Goal: Information Seeking & Learning: Learn about a topic

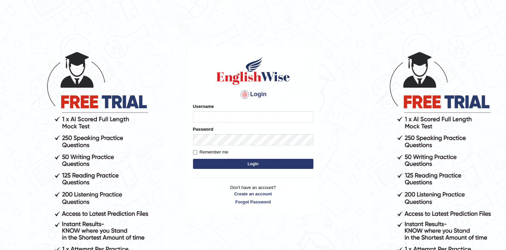
type input "Afreen11"
click at [245, 161] on button "Login" at bounding box center [253, 164] width 120 height 10
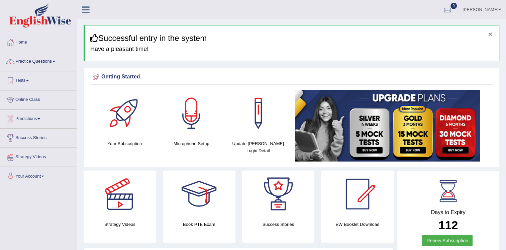
click at [491, 33] on button "×" at bounding box center [491, 33] width 4 height 7
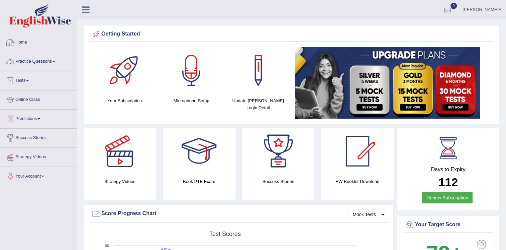
click at [48, 54] on link "Practice Questions" at bounding box center [38, 60] width 76 height 17
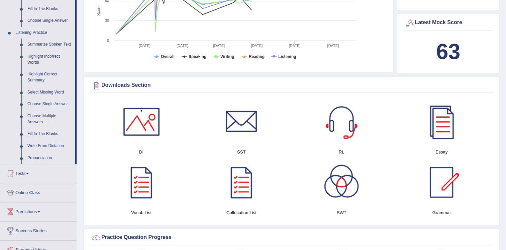
scroll to position [268, 0]
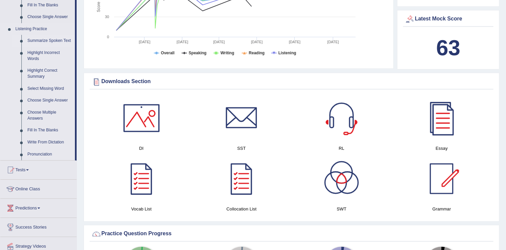
click at [48, 39] on link "Summarize Spoken Text" at bounding box center [49, 41] width 51 height 12
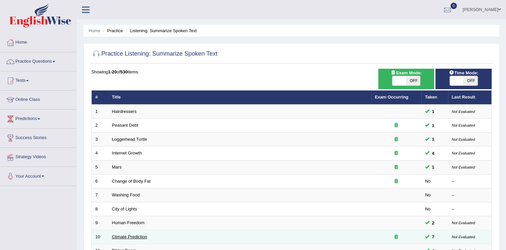
click at [134, 236] on link "Climate Prediction" at bounding box center [129, 236] width 35 height 5
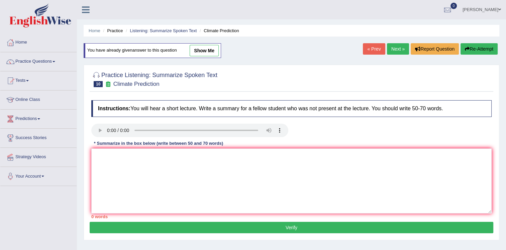
click at [363, 44] on link "« Prev" at bounding box center [374, 48] width 22 height 11
click at [397, 44] on link "Next »" at bounding box center [398, 48] width 22 height 11
click at [200, 46] on link "show me" at bounding box center [204, 50] width 29 height 11
type textarea "The speaker provided a comprehensive overview of Bicycling in the United States…"
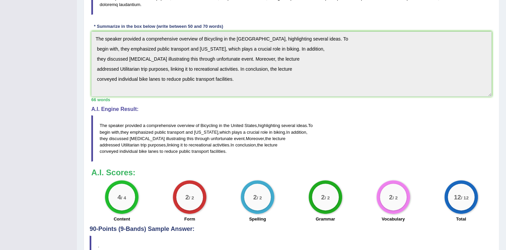
scroll to position [163, 0]
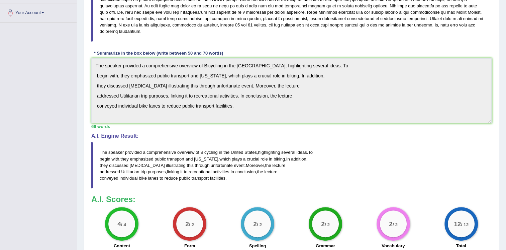
drag, startPoint x: 222, startPoint y: 108, endPoint x: 259, endPoint y: 118, distance: 38.4
click at [259, 123] on div "66 words" at bounding box center [291, 126] width 401 height 6
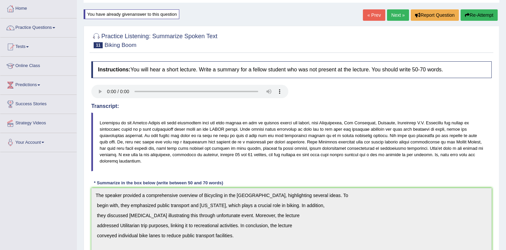
scroll to position [0, 0]
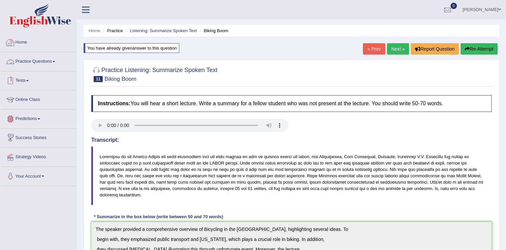
click at [46, 60] on link "Practice Questions" at bounding box center [38, 60] width 76 height 17
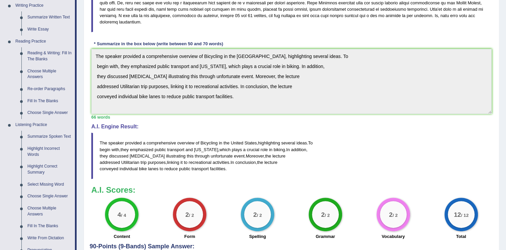
scroll to position [183, 0]
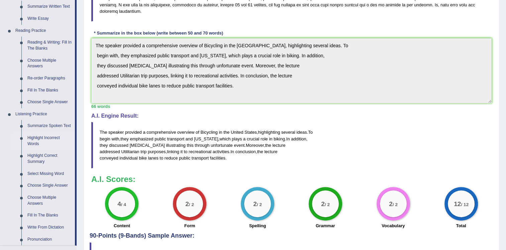
click at [36, 138] on link "Highlight Incorrect Words" at bounding box center [49, 141] width 51 height 18
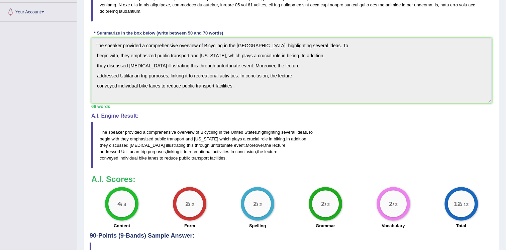
scroll to position [83, 0]
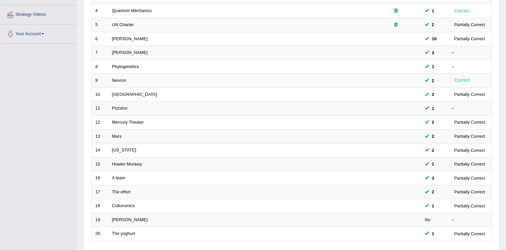
scroll to position [150, 0]
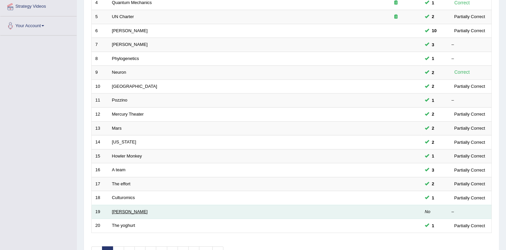
click at [118, 209] on link "McCarthy" at bounding box center [130, 211] width 36 height 5
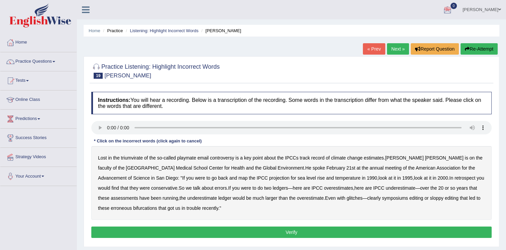
click at [222, 157] on b "controversy" at bounding box center [222, 157] width 24 height 5
click at [133, 155] on b "triumvirate" at bounding box center [132, 157] width 22 height 5
click at [231, 168] on b "Health" at bounding box center [237, 167] width 13 height 5
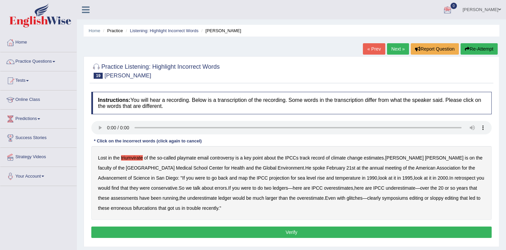
click at [382, 198] on b "symposiums" at bounding box center [395, 197] width 26 height 5
click at [430, 196] on b "sloppy" at bounding box center [436, 197] width 13 height 5
click at [256, 230] on button "Verify" at bounding box center [291, 231] width 401 height 11
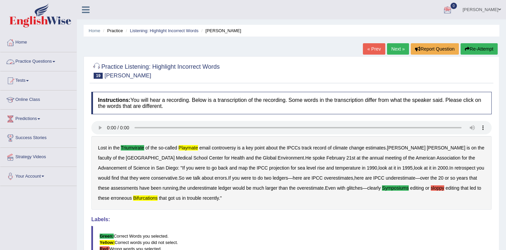
click at [49, 62] on link "Practice Questions" at bounding box center [38, 60] width 76 height 17
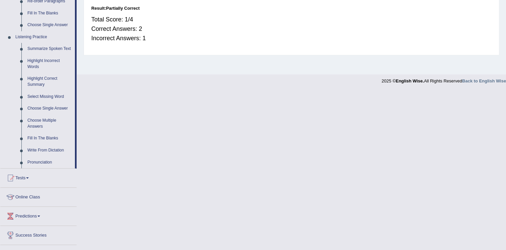
scroll to position [262, 0]
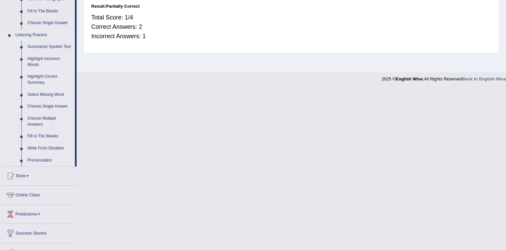
click at [48, 77] on link "Highlight Correct Summary" at bounding box center [49, 80] width 51 height 18
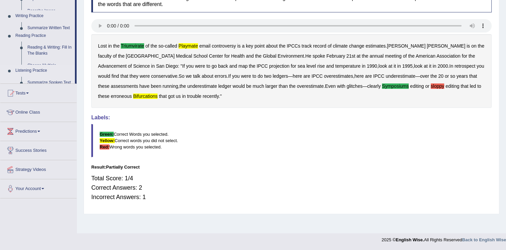
scroll to position [102, 0]
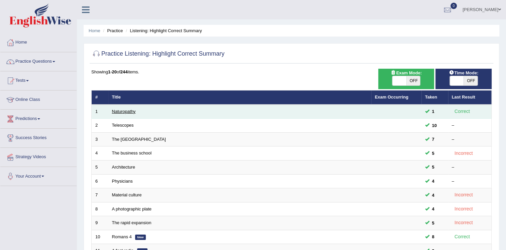
click at [118, 111] on link "Naturopathy" at bounding box center [124, 111] width 24 height 5
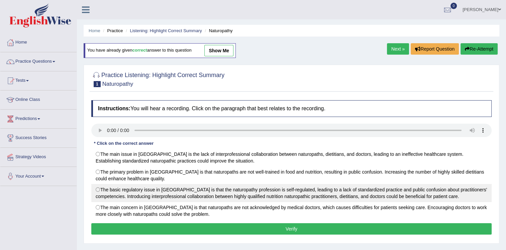
click at [96, 188] on label "The basic regulatory issue in Australia is that the naturopathy profession is s…" at bounding box center [291, 193] width 401 height 18
radio input "true"
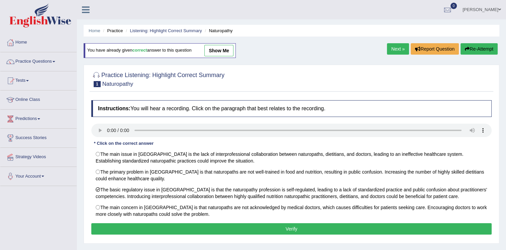
click at [175, 226] on button "Verify" at bounding box center [291, 228] width 401 height 11
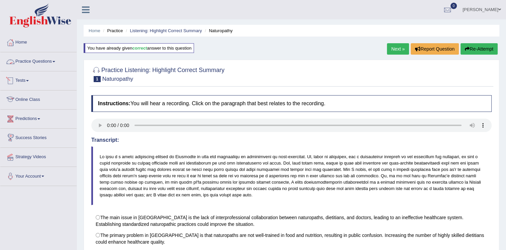
click at [44, 59] on link "Practice Questions" at bounding box center [38, 60] width 76 height 17
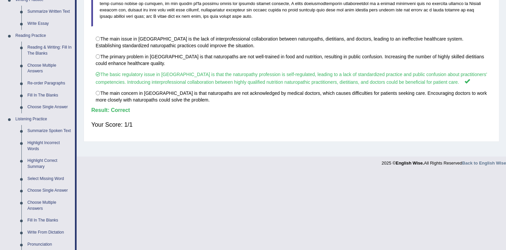
scroll to position [176, 0]
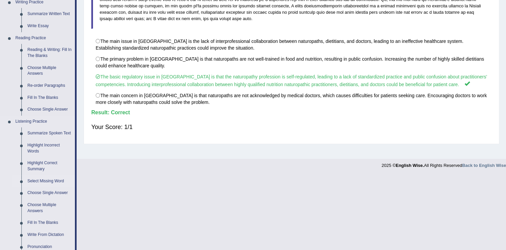
click at [58, 177] on link "Select Missing Word" at bounding box center [49, 181] width 51 height 12
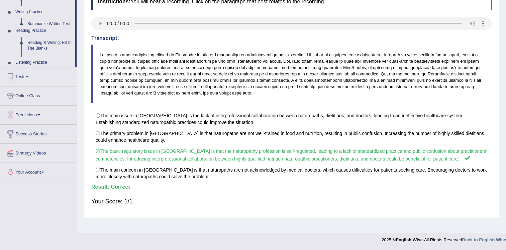
scroll to position [102, 0]
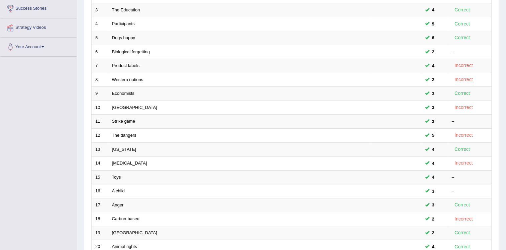
scroll to position [191, 0]
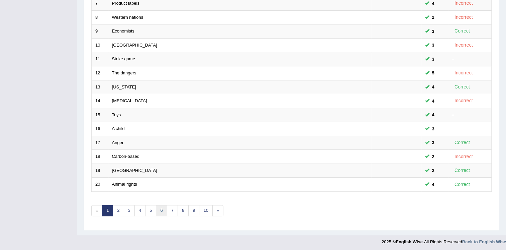
click at [162, 207] on link "6" at bounding box center [161, 210] width 11 height 11
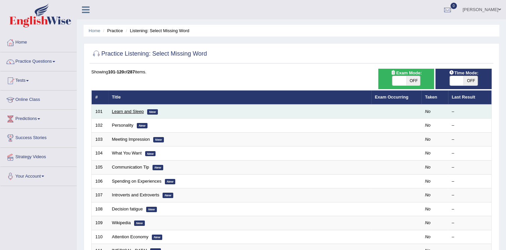
click at [131, 112] on link "Learn and Sleep" at bounding box center [128, 111] width 32 height 5
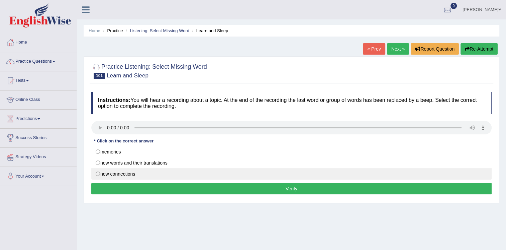
click at [125, 173] on label "new connections" at bounding box center [291, 173] width 401 height 11
radio input "true"
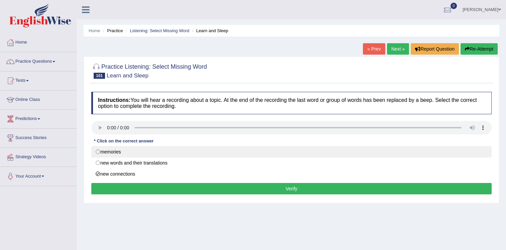
click at [119, 155] on label "memories" at bounding box center [291, 151] width 401 height 11
radio input "true"
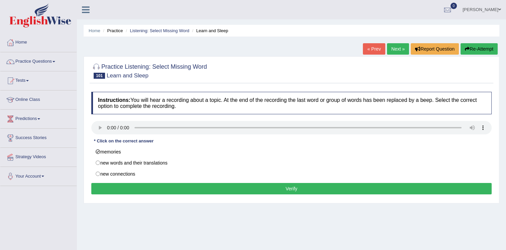
click at [189, 186] on button "Verify" at bounding box center [291, 188] width 401 height 11
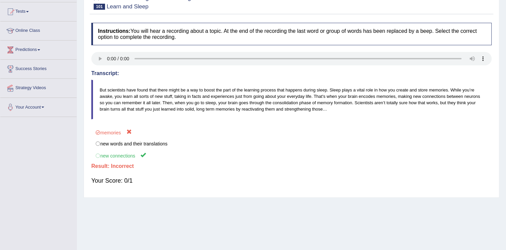
scroll to position [79, 0]
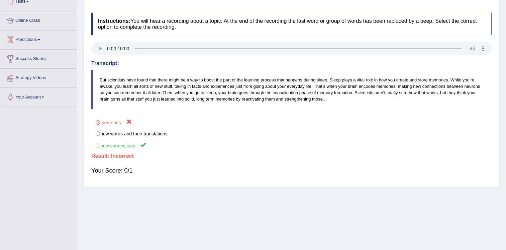
click at [506, 110] on html "Toggle navigation Home Practice Questions Speaking Practice Read Aloud Repeat S…" at bounding box center [253, 46] width 506 height 250
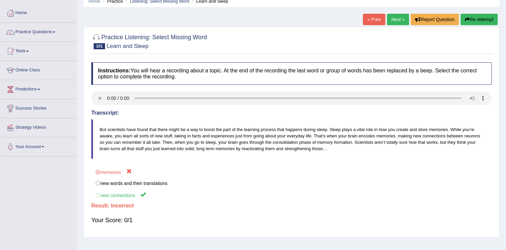
scroll to position [0, 0]
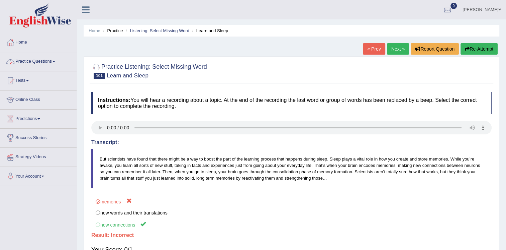
click at [54, 62] on link "Practice Questions" at bounding box center [38, 60] width 76 height 17
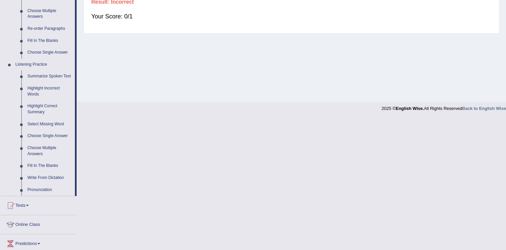
scroll to position [243, 0]
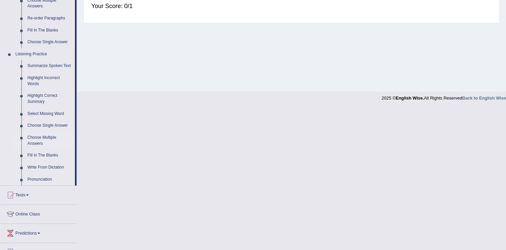
click at [34, 142] on link "Choose Multiple Answers" at bounding box center [49, 141] width 51 height 18
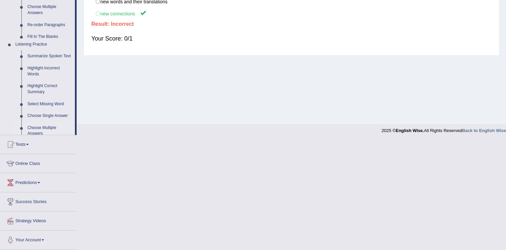
scroll to position [102, 0]
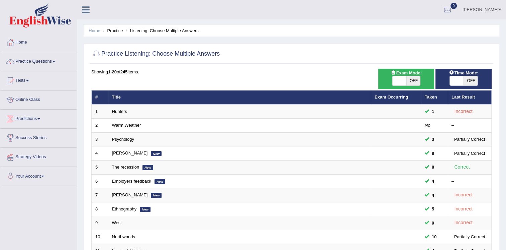
click at [56, 62] on link "Practice Questions" at bounding box center [38, 60] width 76 height 17
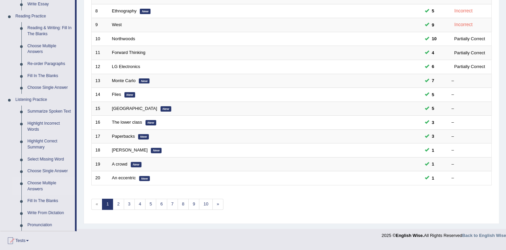
scroll to position [197, 0]
click at [50, 199] on link "Fill In The Blanks" at bounding box center [49, 201] width 51 height 12
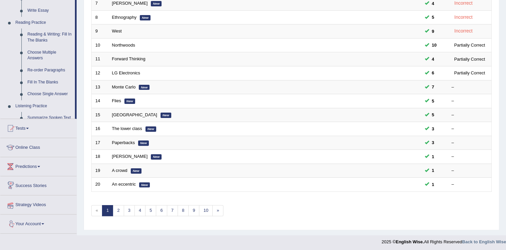
scroll to position [194, 0]
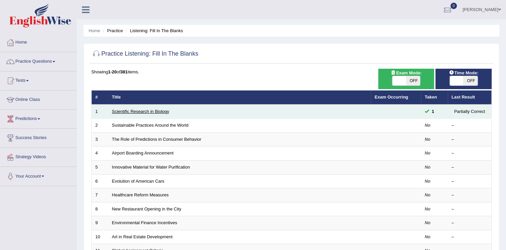
click at [129, 110] on link "Scientific Research in Biology" at bounding box center [140, 111] width 57 height 5
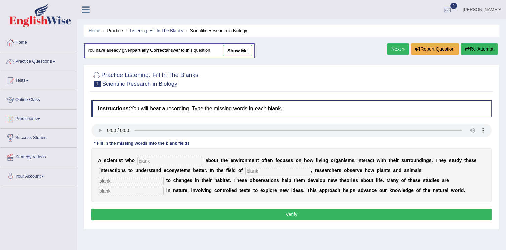
click at [138, 161] on input "text" at bounding box center [171, 161] width 66 height 8
click at [144, 157] on input "text" at bounding box center [171, 161] width 66 height 8
type input "cares"
click at [246, 172] on input "text" at bounding box center [279, 171] width 66 height 8
type input "biology"
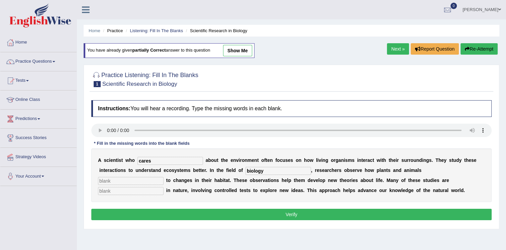
click at [164, 177] on input "text" at bounding box center [131, 181] width 66 height 8
type input "response"
click at [164, 187] on input "text" at bounding box center [131, 191] width 66 height 8
type input "experimental"
click at [310, 212] on button "Verify" at bounding box center [291, 213] width 401 height 11
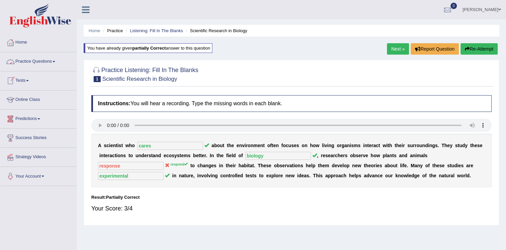
click at [45, 61] on link "Practice Questions" at bounding box center [38, 60] width 76 height 17
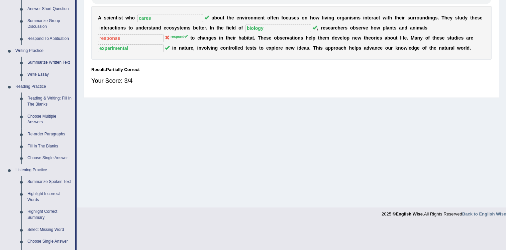
scroll to position [183, 0]
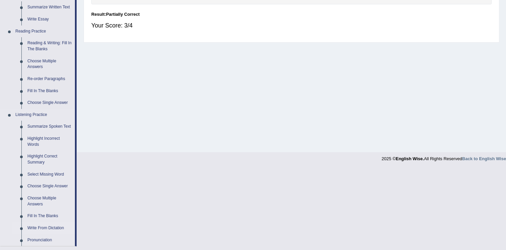
click at [55, 228] on link "Write From Dictation" at bounding box center [49, 228] width 51 height 12
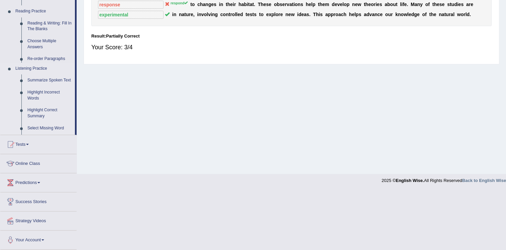
scroll to position [102, 0]
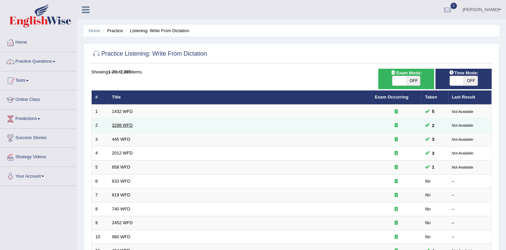
click at [121, 122] on link "3298 WFD" at bounding box center [122, 124] width 21 height 5
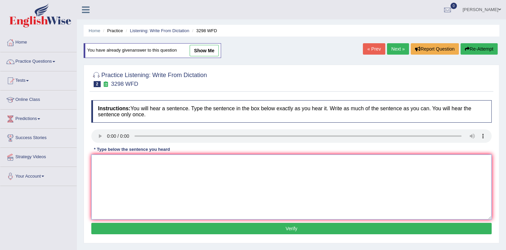
click at [96, 166] on textarea at bounding box center [291, 186] width 401 height 65
type textarea "Animal behaviour appears similiar to that of."
click at [220, 226] on button "Verify" at bounding box center [291, 228] width 401 height 11
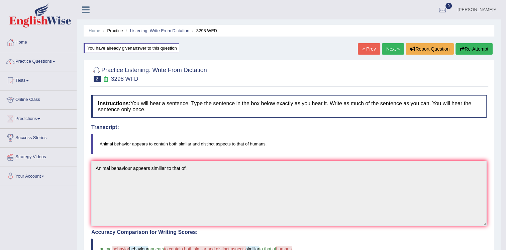
click at [391, 48] on link "Next »" at bounding box center [393, 48] width 22 height 11
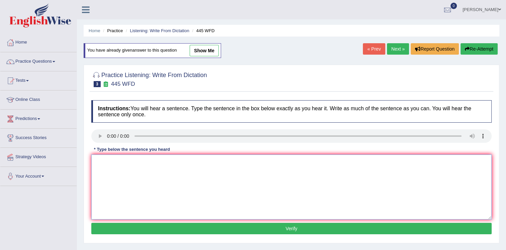
click at [104, 159] on textarea at bounding box center [291, 186] width 401 height 65
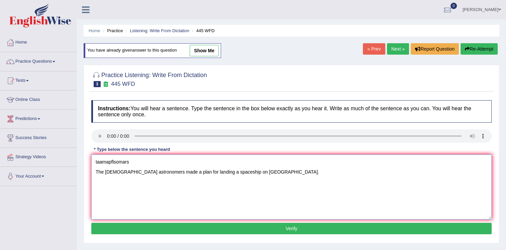
click at [186, 169] on textarea "taamapflsomars The [DEMOGRAPHIC_DATA] astronomers made a plan for landing a spa…" at bounding box center [291, 186] width 401 height 65
drag, startPoint x: 137, startPoint y: 156, endPoint x: 92, endPoint y: 160, distance: 44.4
click at [92, 160] on textarea "taamapflsomars The [DEMOGRAPHIC_DATA] astronomers made a plan for landing a spa…" at bounding box center [291, 186] width 401 height 65
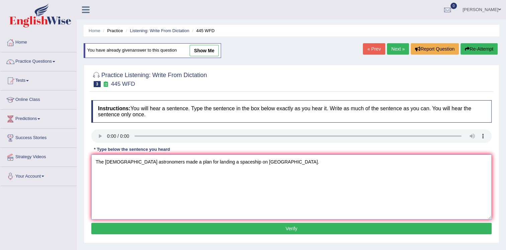
type textarea "The [DEMOGRAPHIC_DATA] astronomers made a plan for landing a spaceship on [GEOG…"
click at [230, 227] on button "Verify" at bounding box center [291, 228] width 401 height 11
